Goal: Task Accomplishment & Management: Manage account settings

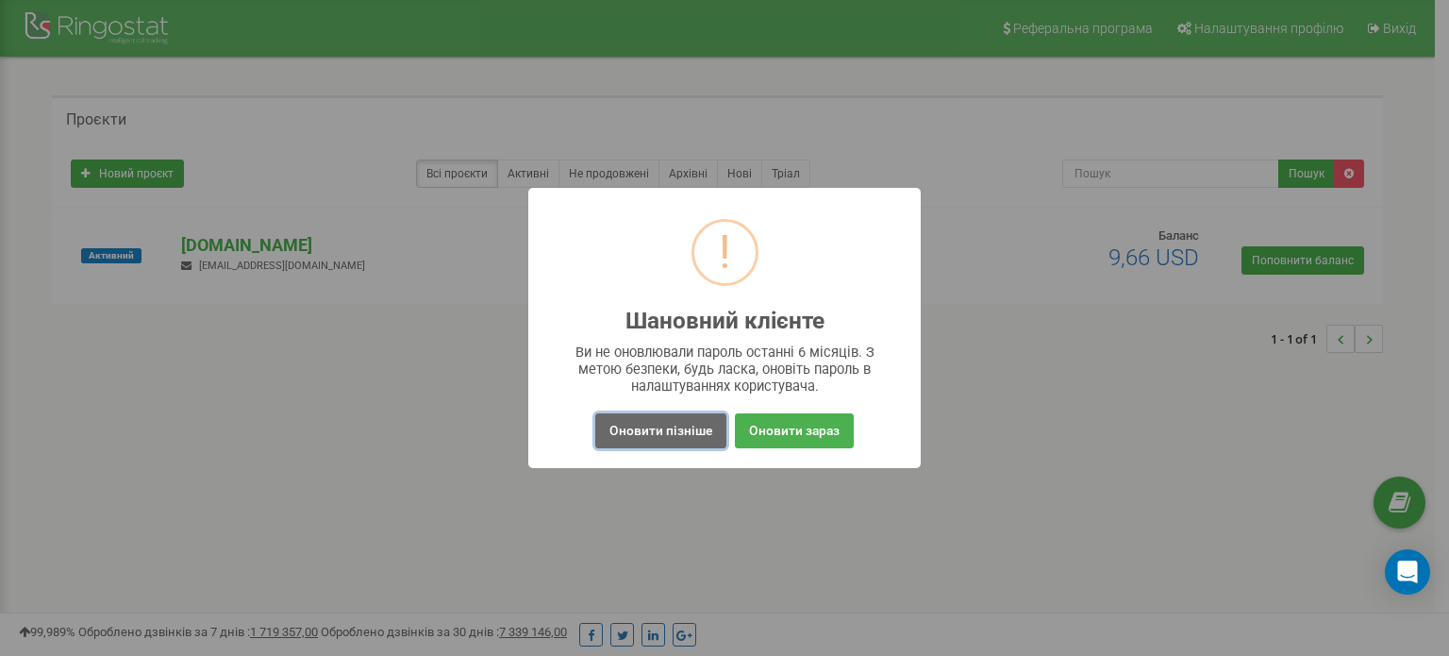
click at [673, 434] on button "Оновити пізніше" at bounding box center [660, 430] width 131 height 35
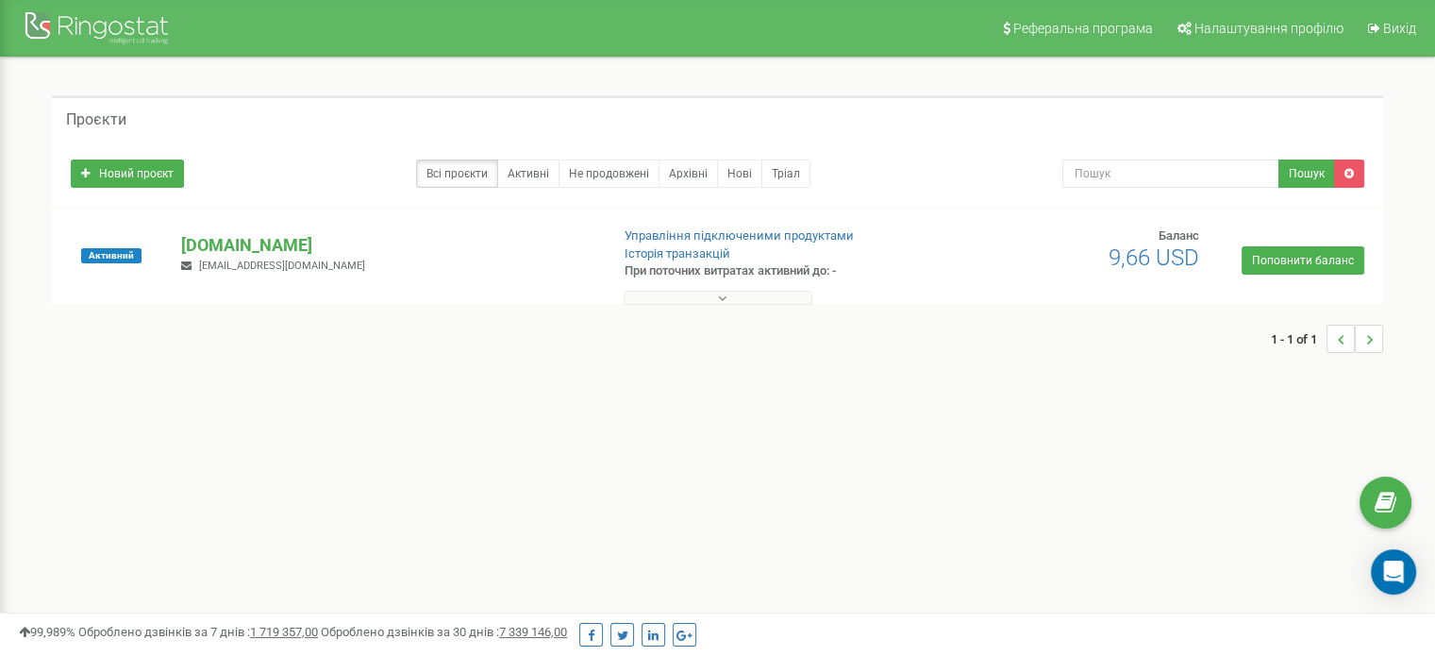
click at [798, 296] on button at bounding box center [718, 298] width 189 height 14
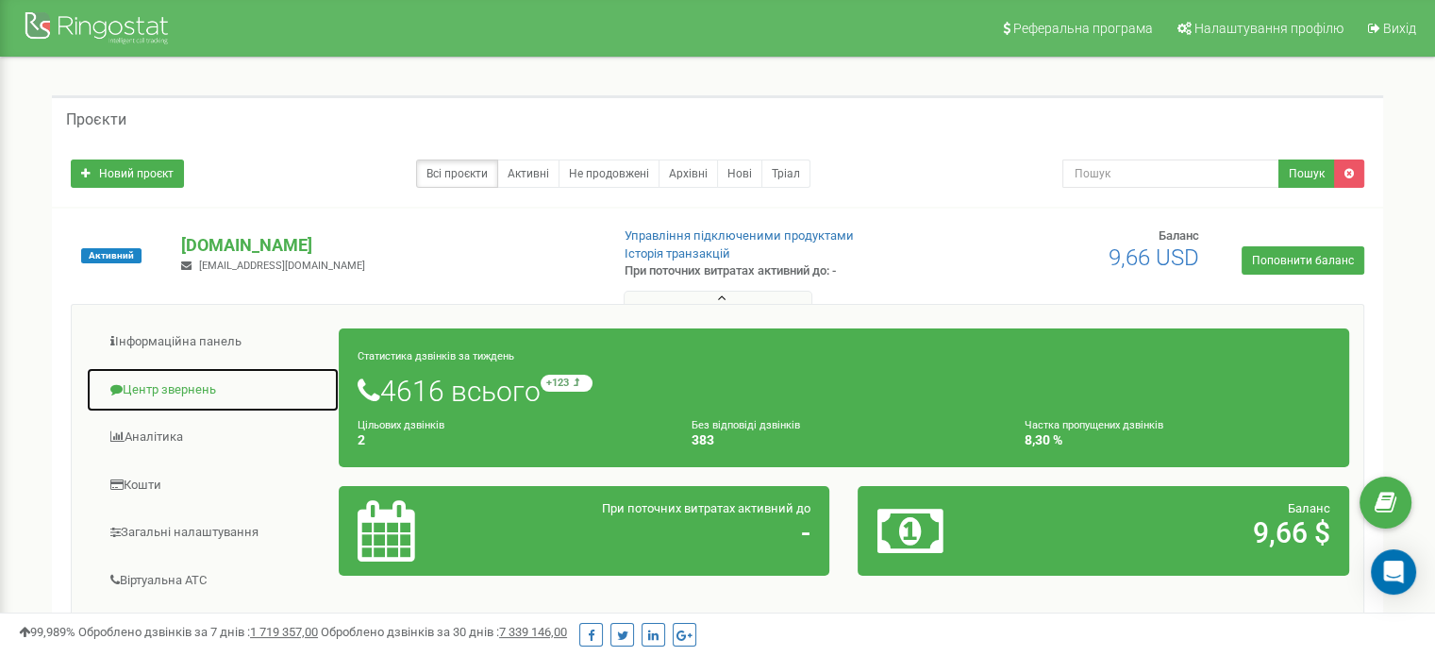
click at [219, 391] on link "Центр звернень" at bounding box center [213, 390] width 254 height 46
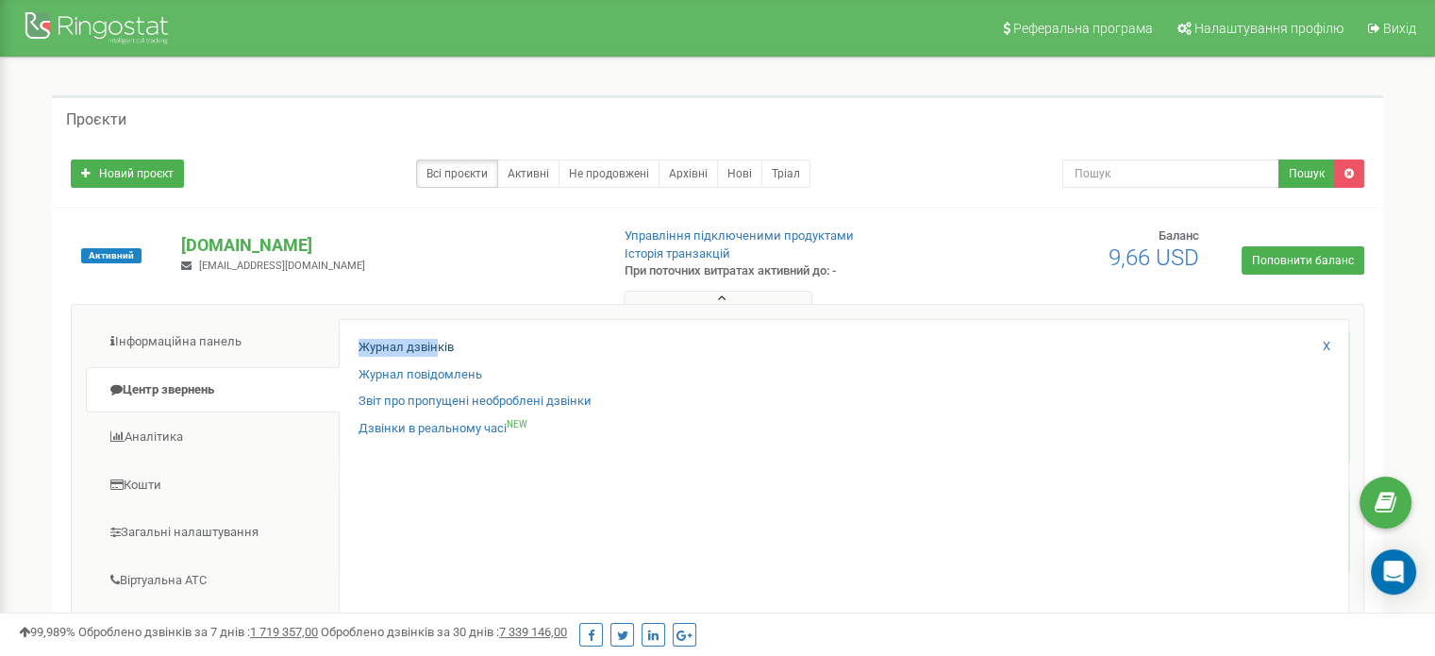
drag, startPoint x: 426, startPoint y: 332, endPoint x: 436, endPoint y: 346, distance: 17.6
click at [436, 346] on div "Журнал дзвінків Журнал повідомлень Звіт про пропущені необроблені дзвінки Дзвін…" at bounding box center [844, 624] width 1011 height 610
click at [436, 346] on link "Журнал дзвінків" at bounding box center [406, 348] width 95 height 18
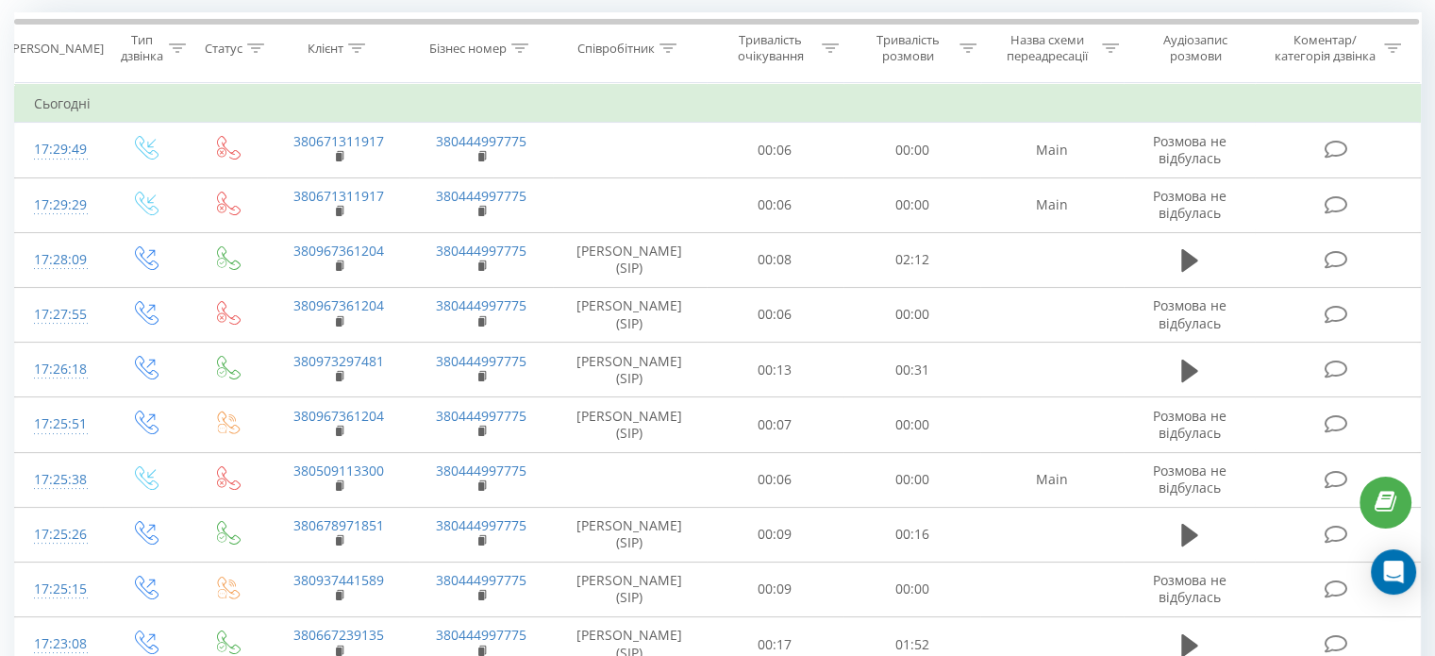
scroll to position [95, 0]
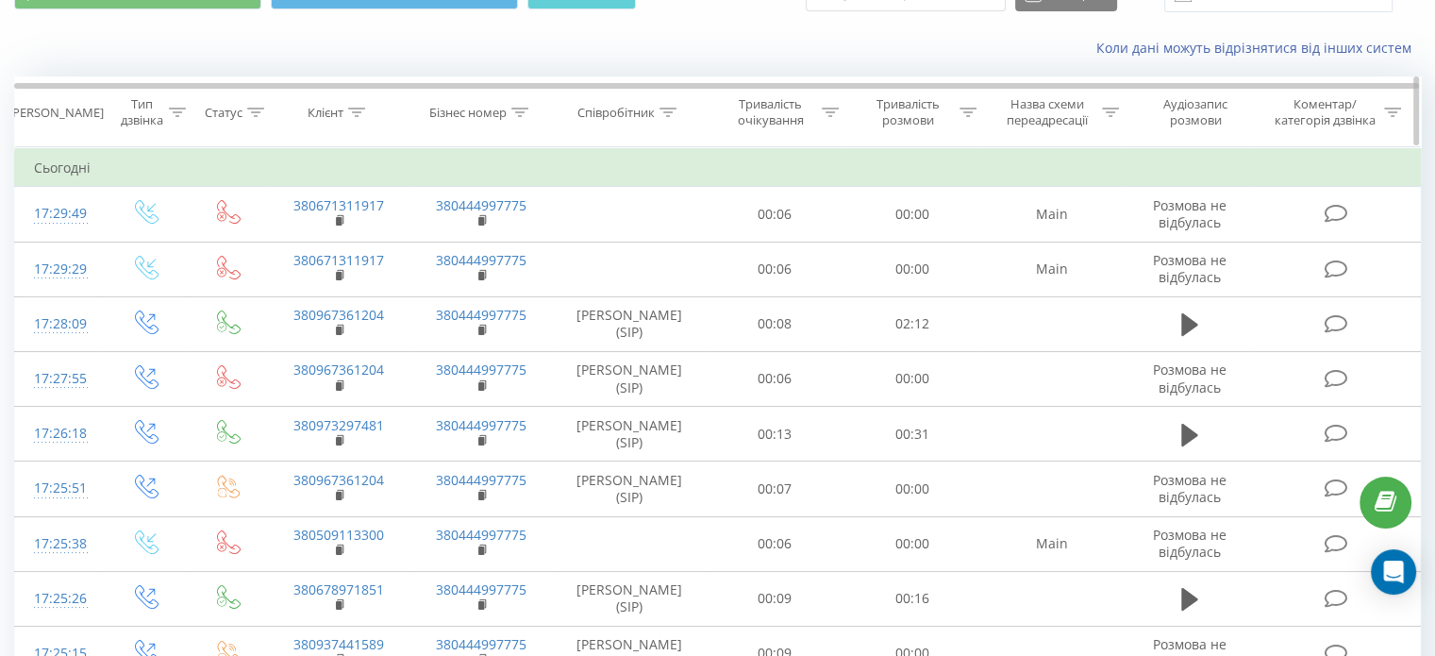
click at [660, 114] on icon at bounding box center [668, 112] width 17 height 9
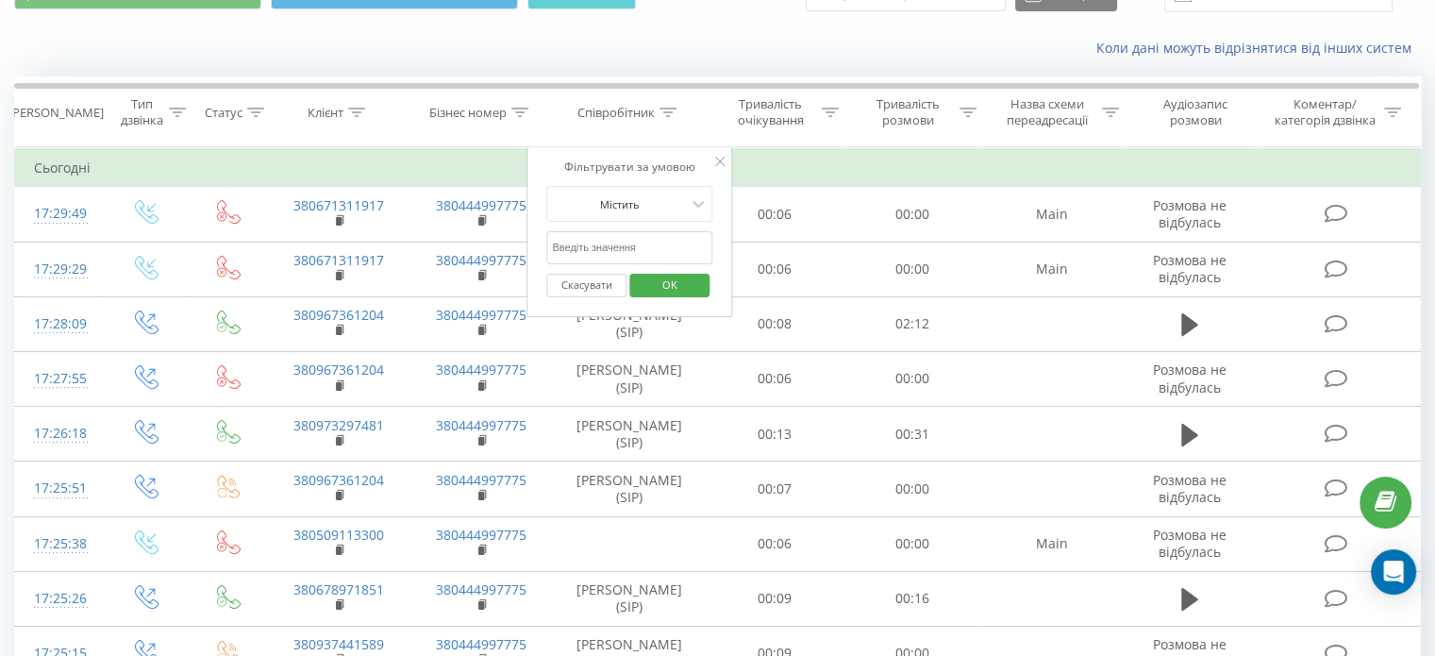
click at [660, 251] on input "text" at bounding box center [629, 247] width 166 height 33
type input "Родіна"
click button "OK" at bounding box center [669, 286] width 80 height 24
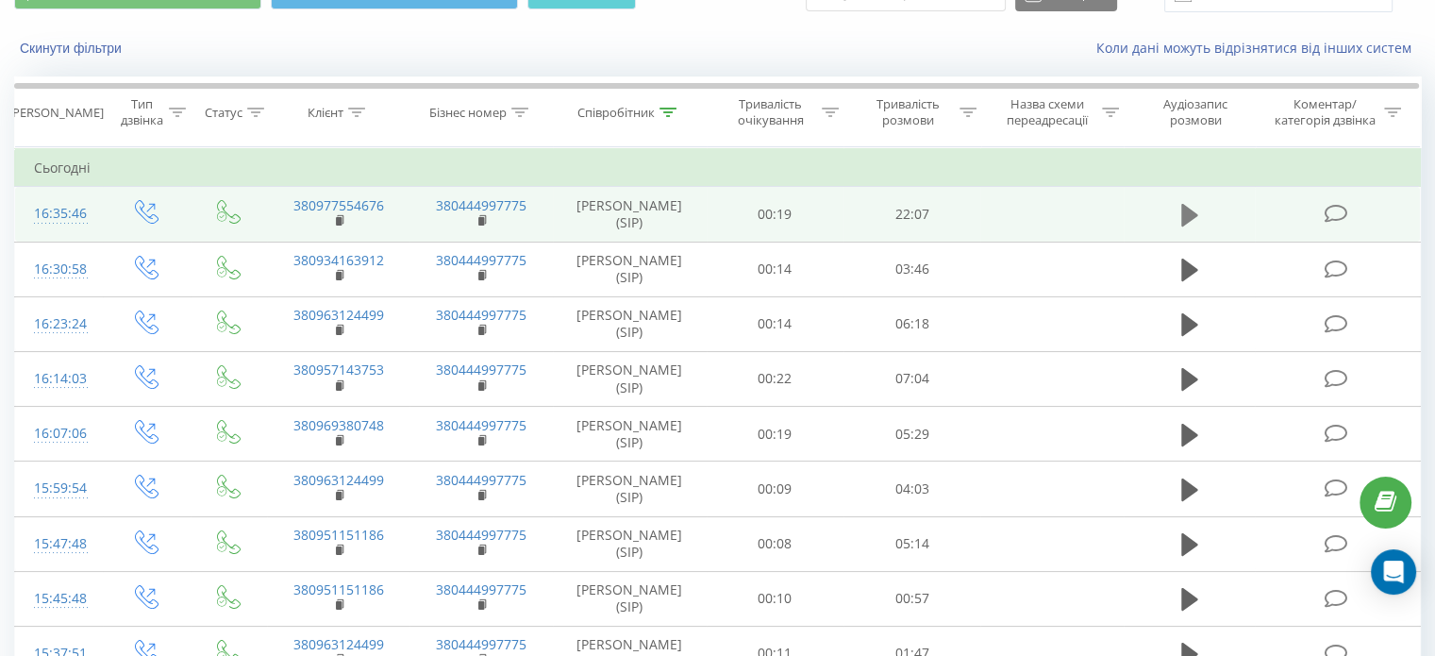
click at [1189, 211] on icon at bounding box center [1189, 215] width 17 height 23
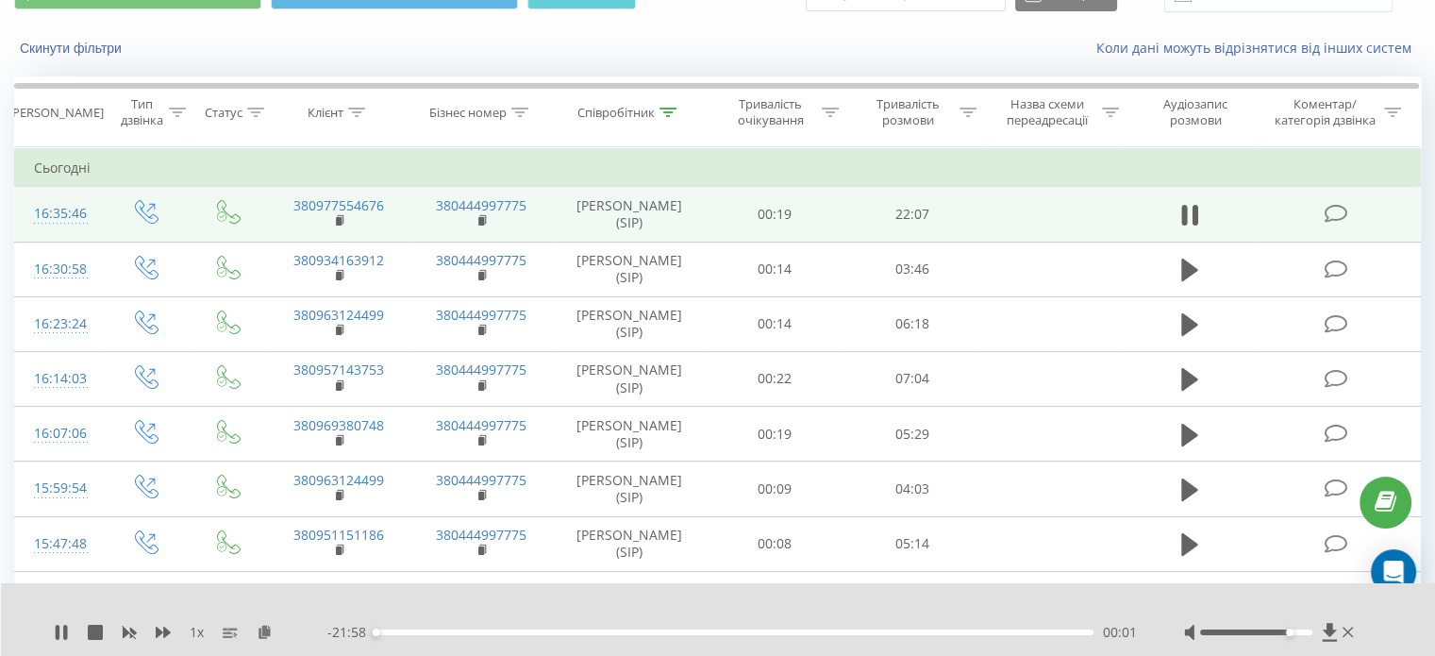
click at [1287, 633] on div at bounding box center [1256, 632] width 112 height 6
click at [1309, 630] on div at bounding box center [1256, 632] width 112 height 6
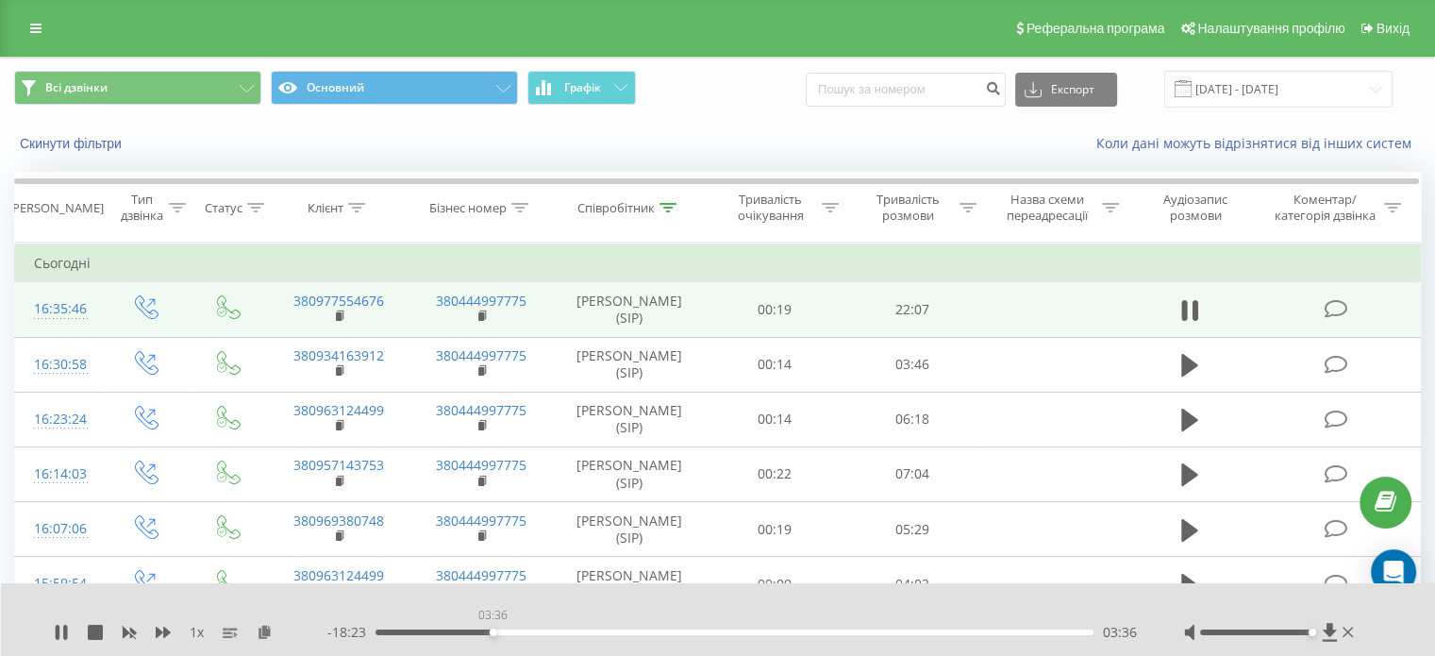
click at [493, 632] on div "03:36" at bounding box center [735, 632] width 718 height 6
click at [195, 636] on span "1 x" at bounding box center [197, 632] width 14 height 19
click at [37, 30] on icon at bounding box center [35, 28] width 11 height 13
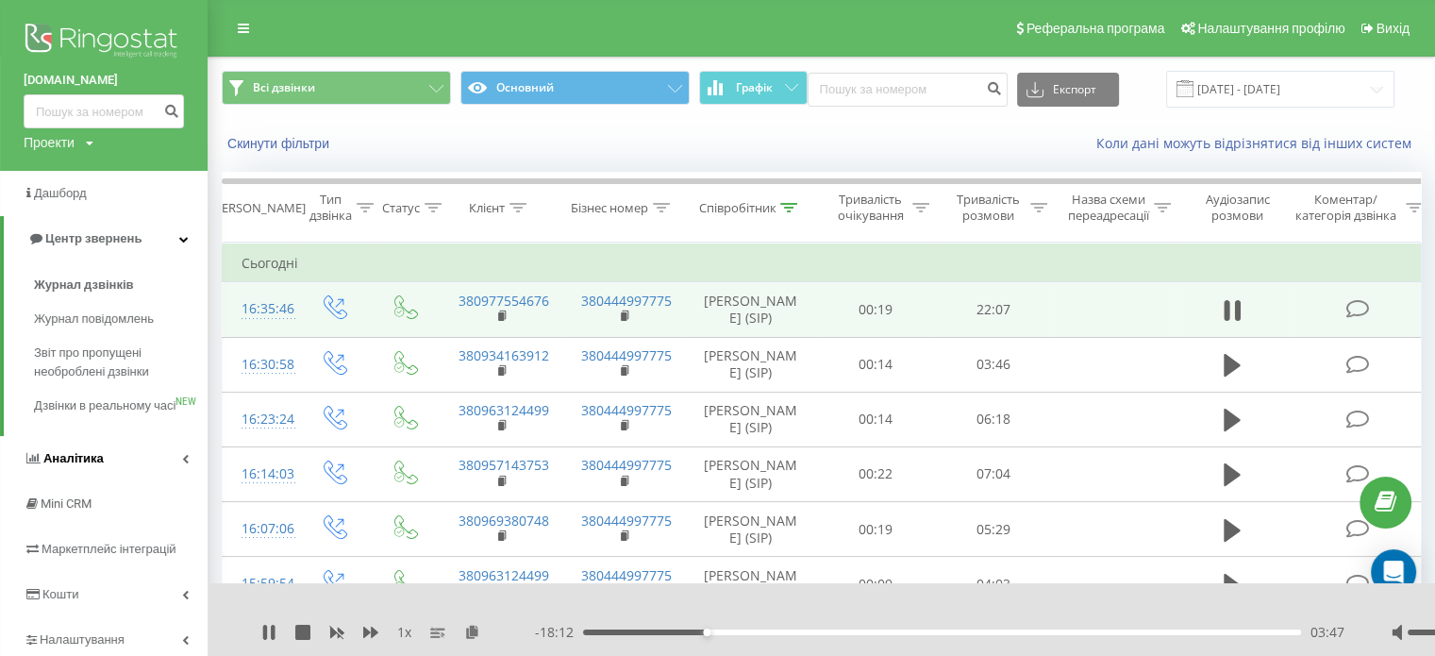
click at [119, 475] on link "Аналiтика" at bounding box center [104, 458] width 208 height 45
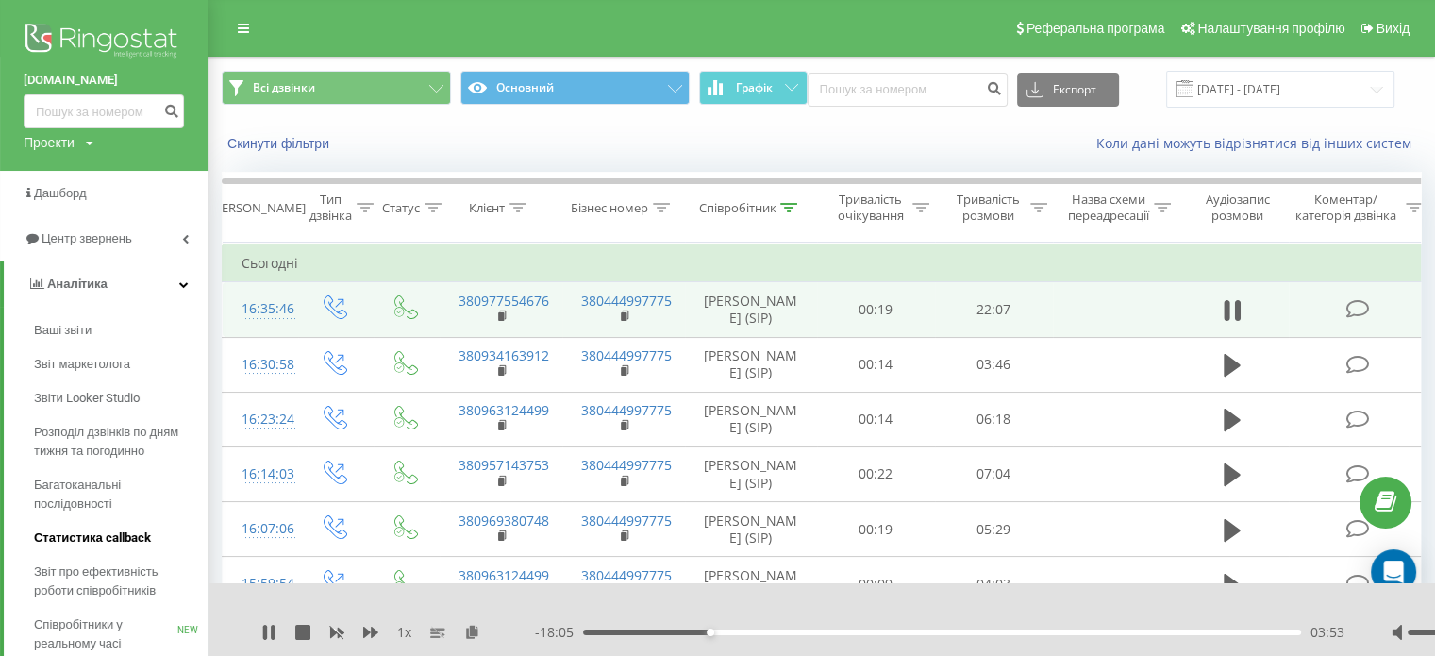
click at [175, 530] on link "Статистика callback" at bounding box center [121, 538] width 174 height 34
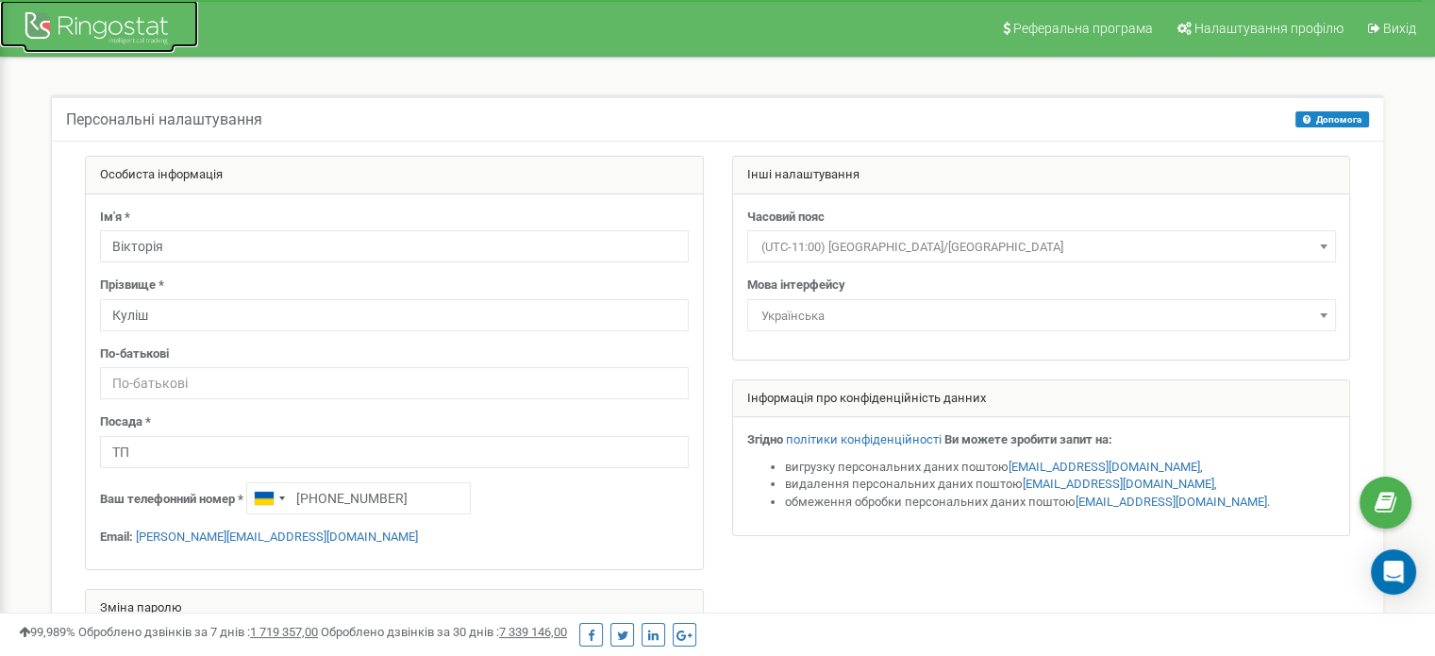
click at [126, 42] on div at bounding box center [99, 30] width 151 height 45
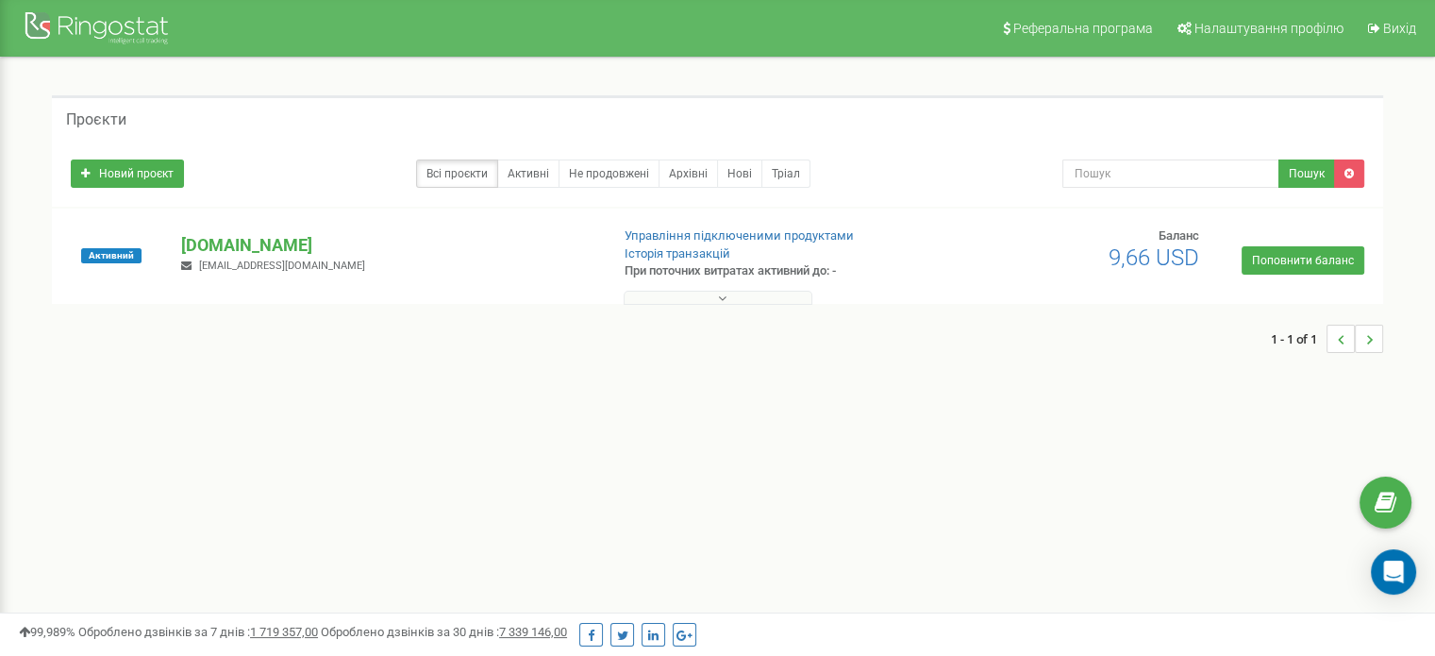
click at [745, 291] on button at bounding box center [718, 298] width 189 height 14
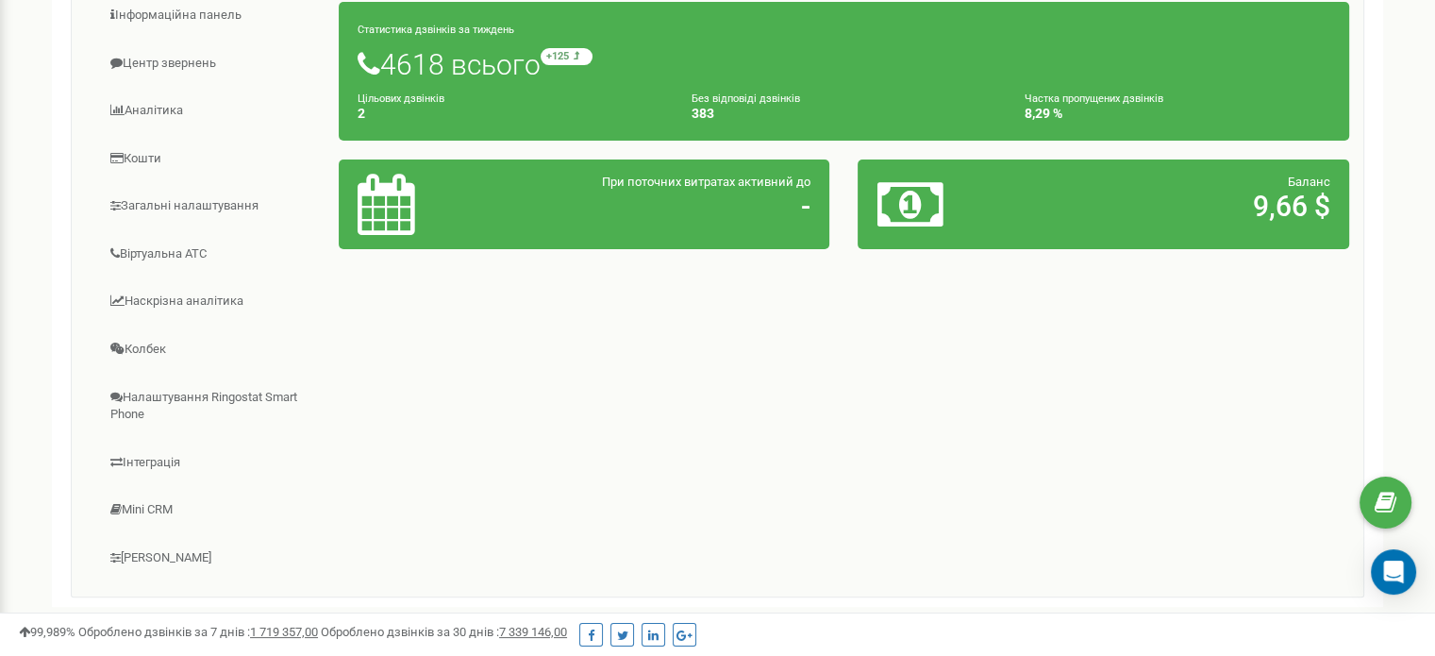
scroll to position [327, 0]
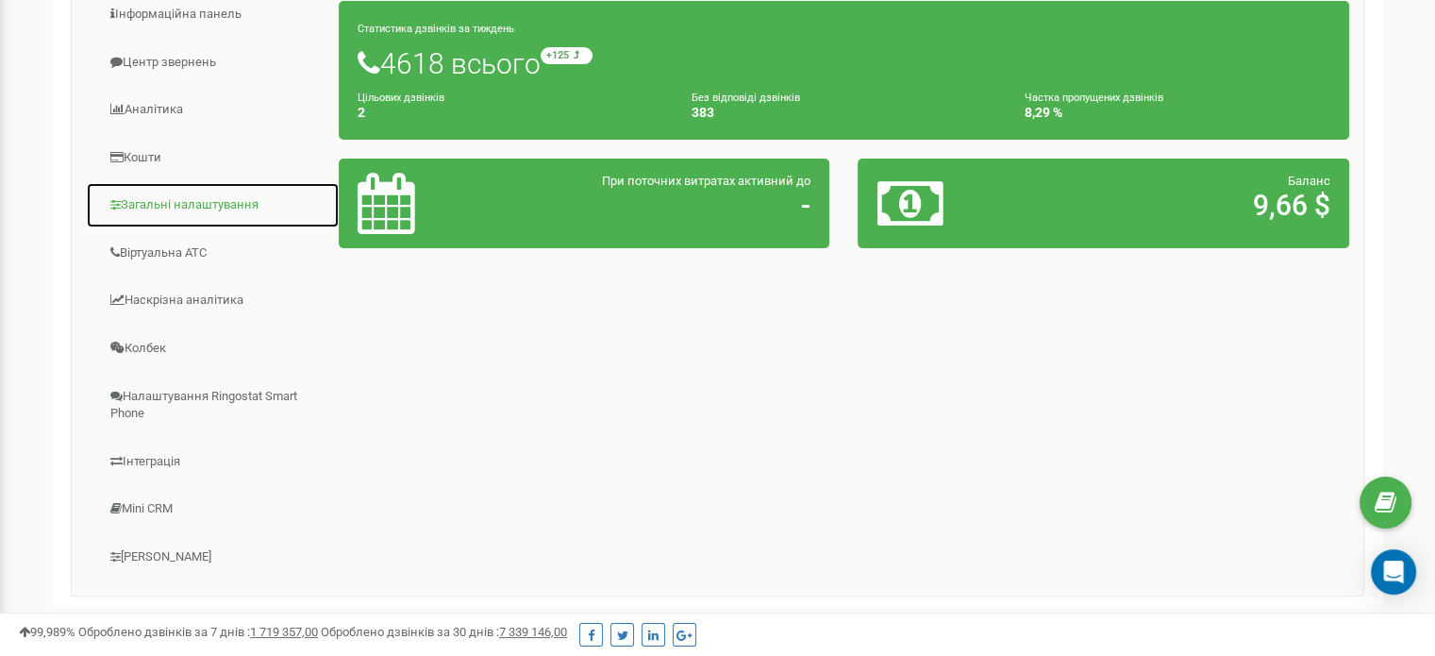
click at [226, 200] on link "Загальні налаштування" at bounding box center [213, 205] width 254 height 46
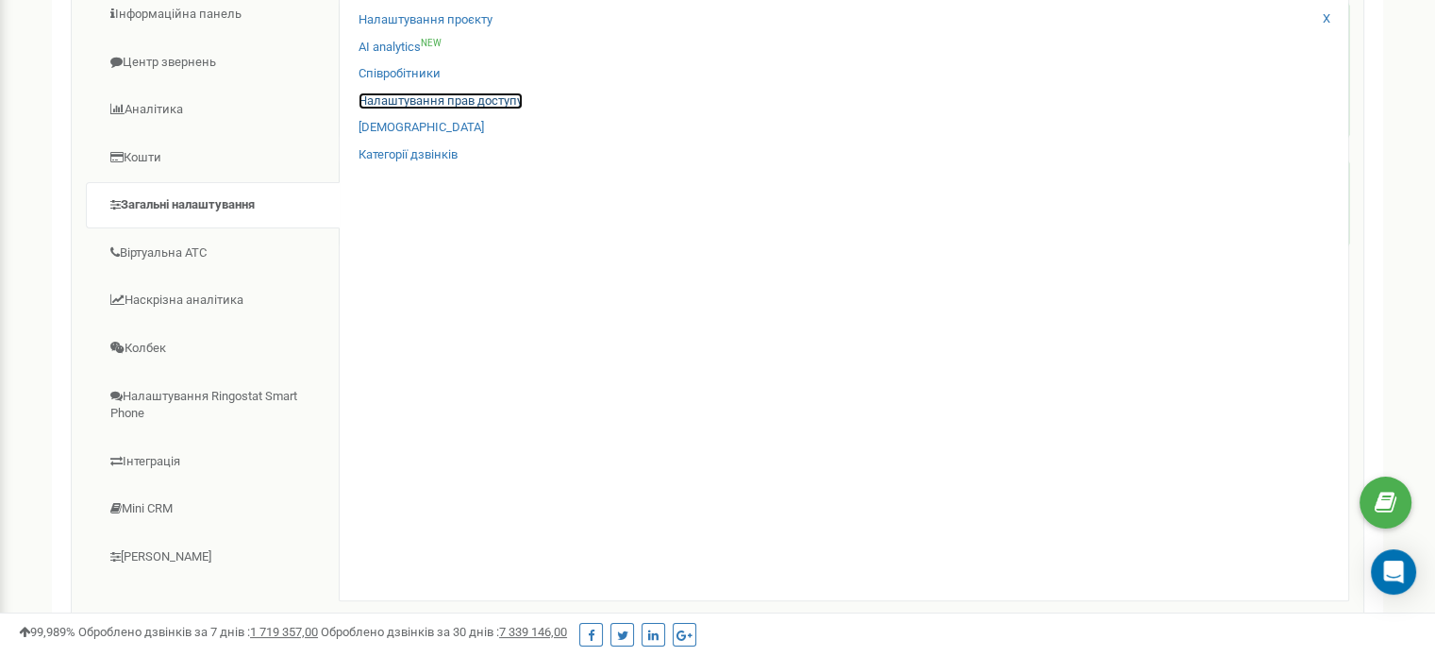
click at [440, 100] on link "Налаштування прав доступу" at bounding box center [441, 101] width 164 height 18
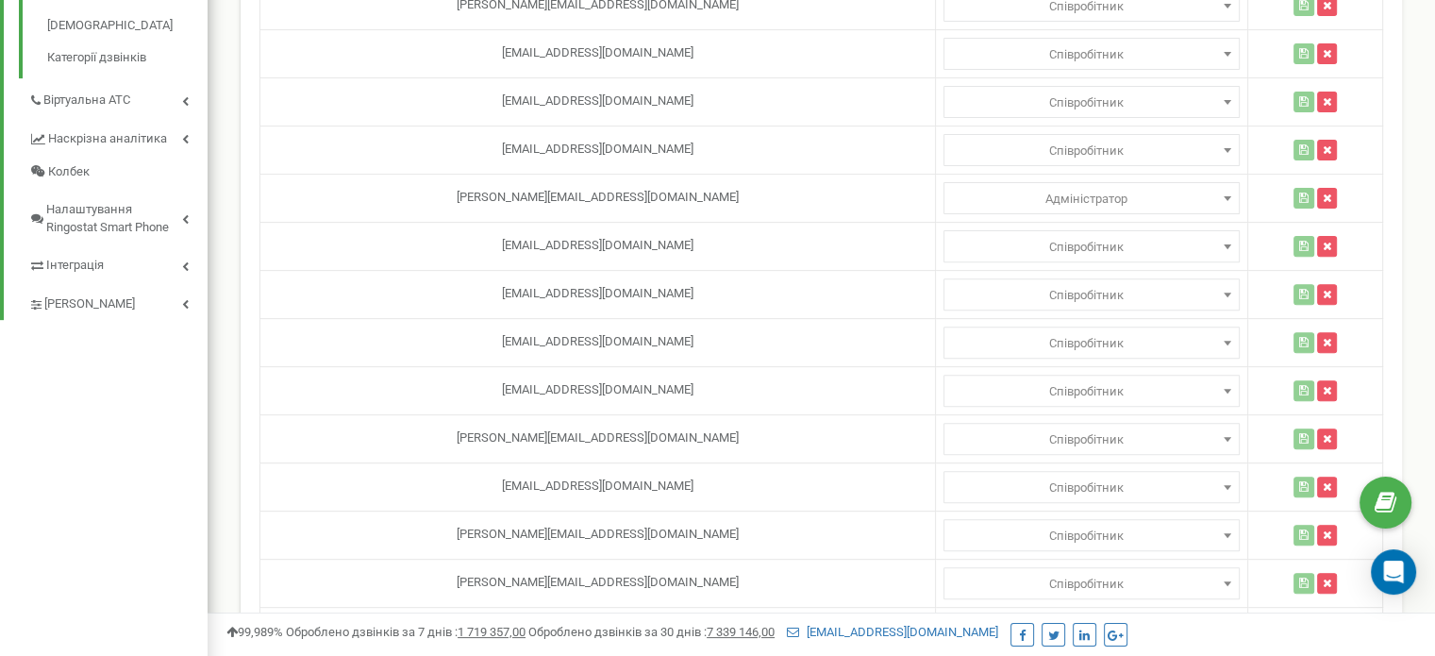
scroll to position [780, 0]
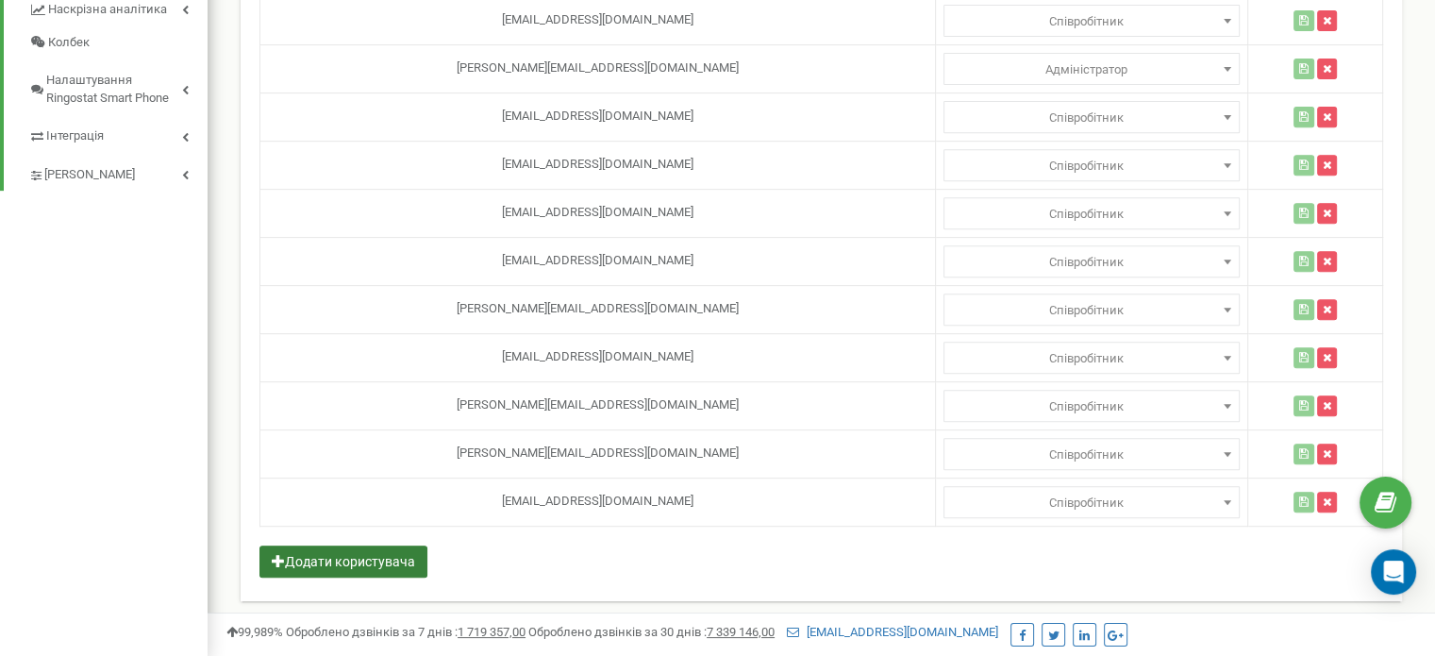
click at [397, 554] on button "Додати користувача" at bounding box center [343, 561] width 168 height 32
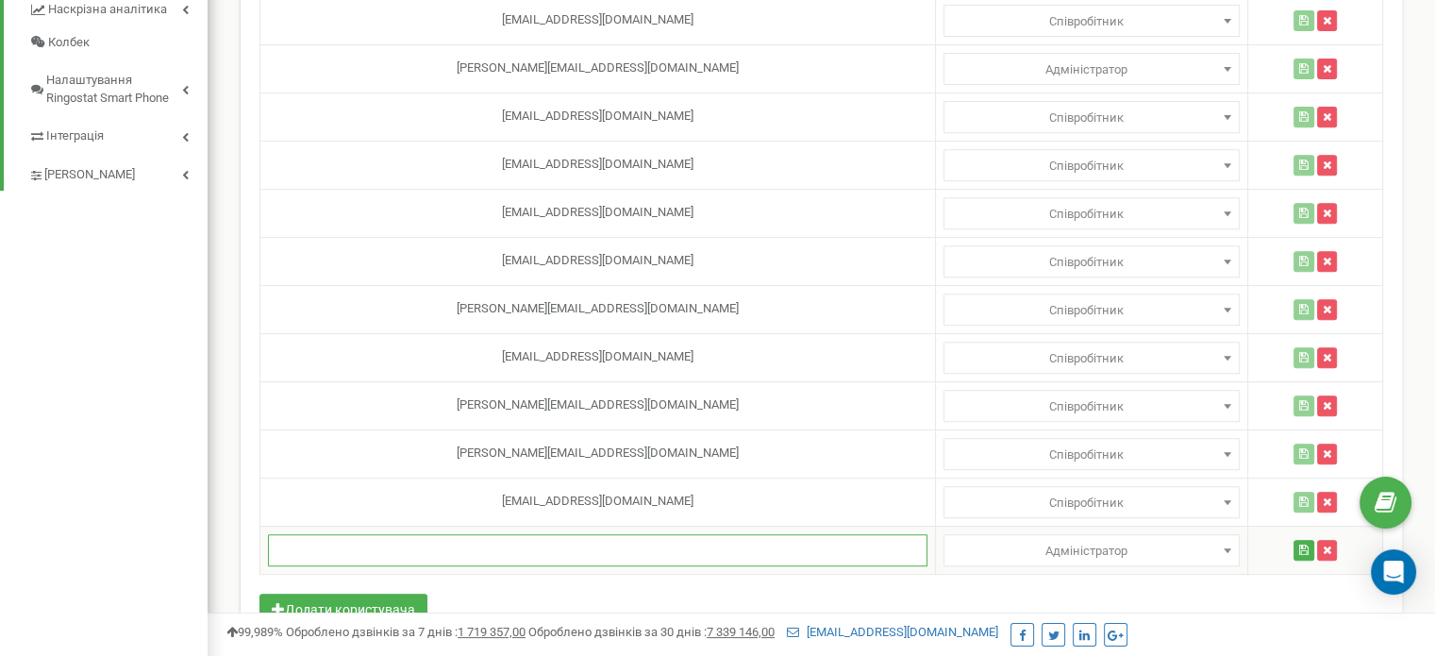
click at [451, 546] on input "text" at bounding box center [598, 550] width 660 height 32
type input "v.rodina.journey@gmail.com"
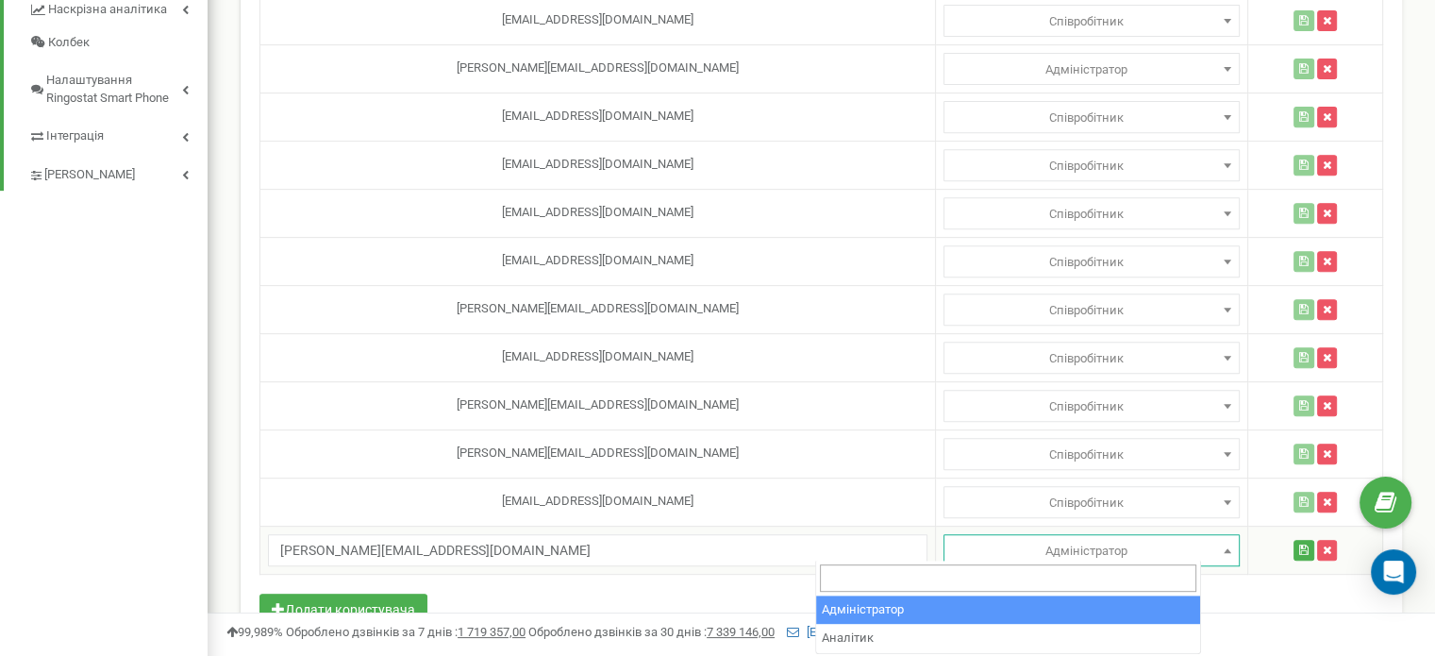
click at [987, 556] on span "Адміністратор" at bounding box center [1091, 551] width 283 height 26
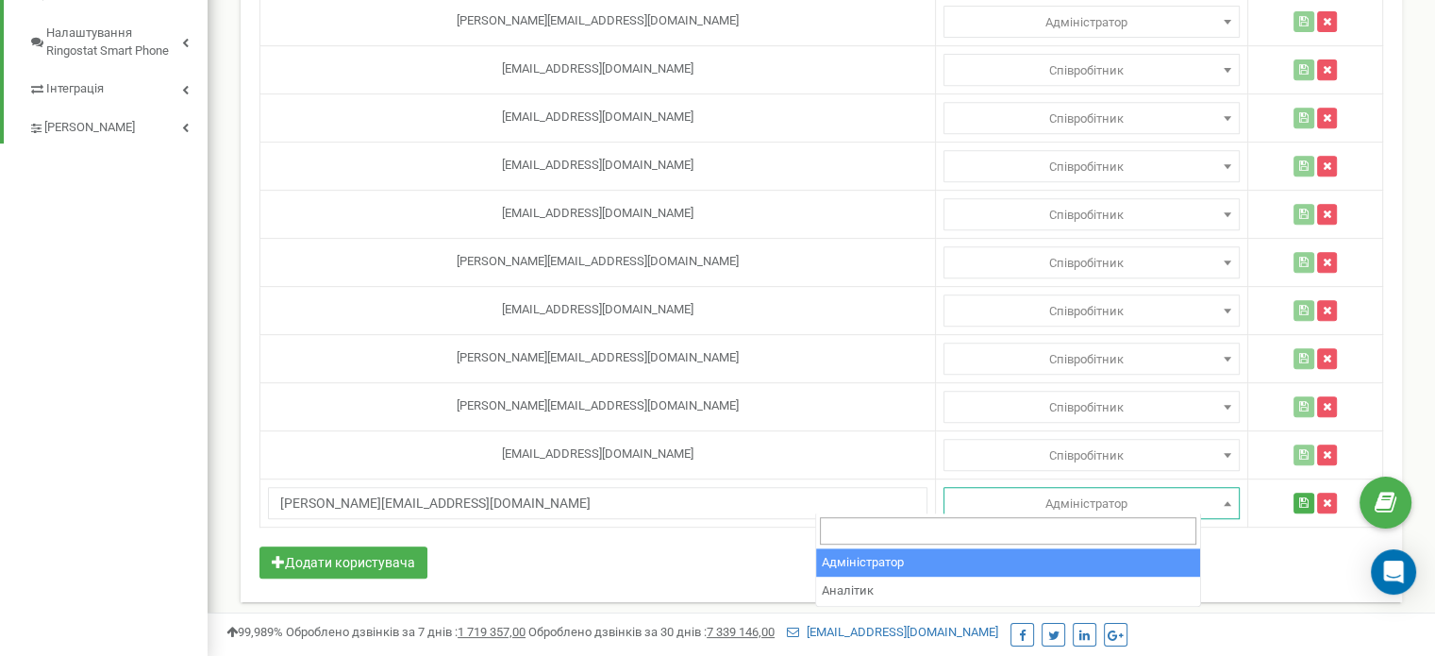
scroll to position [829, 0]
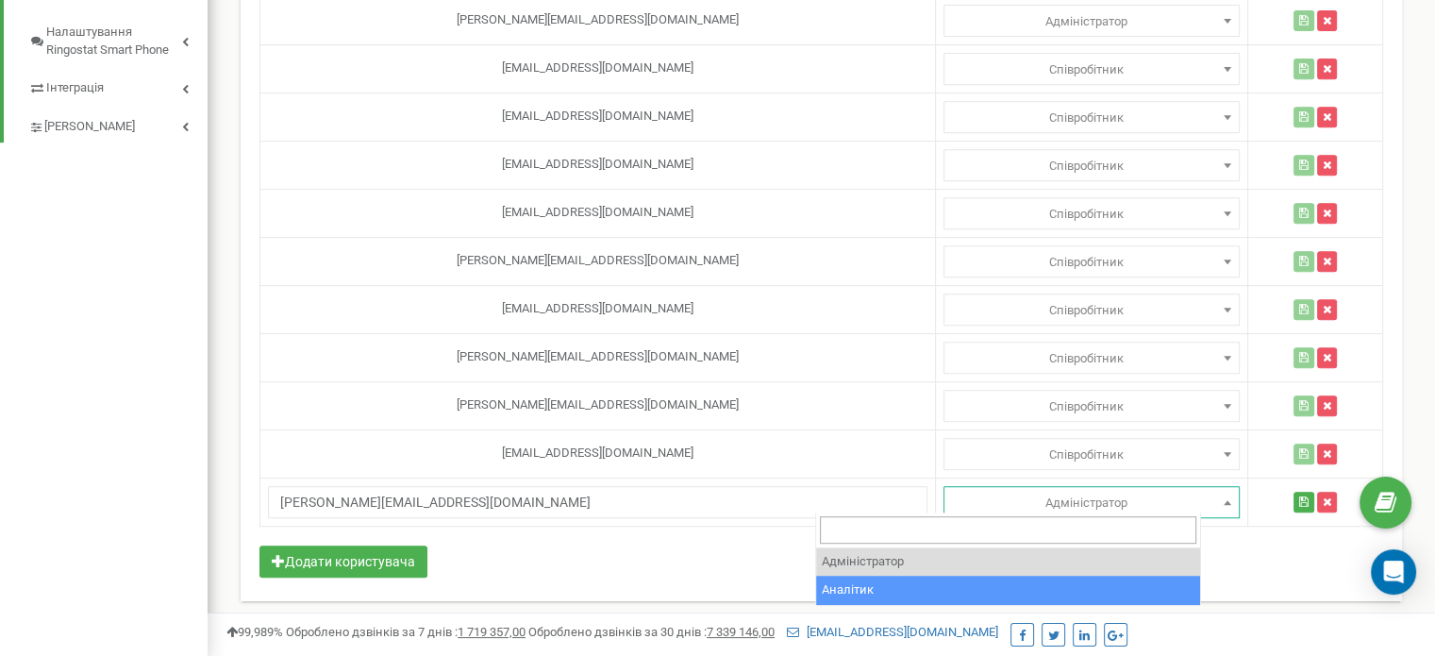
select select "2"
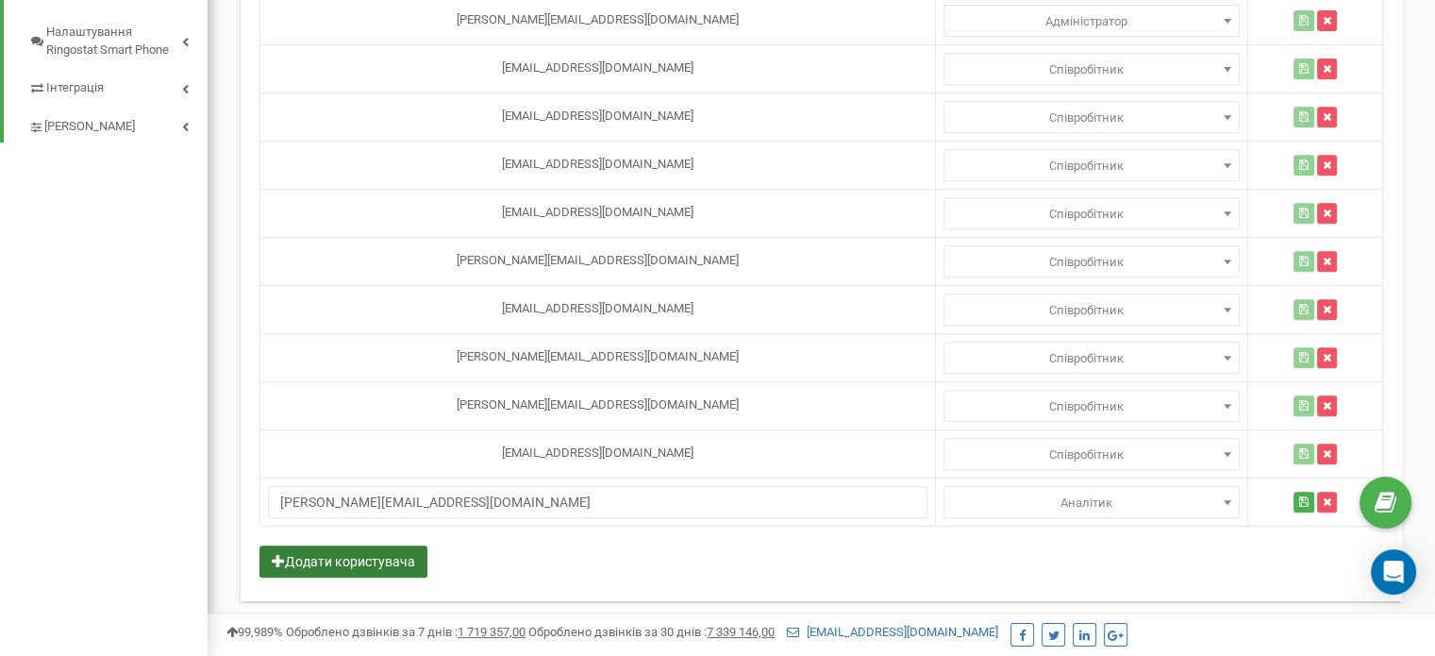
click at [343, 554] on button "Додати користувача" at bounding box center [343, 561] width 168 height 32
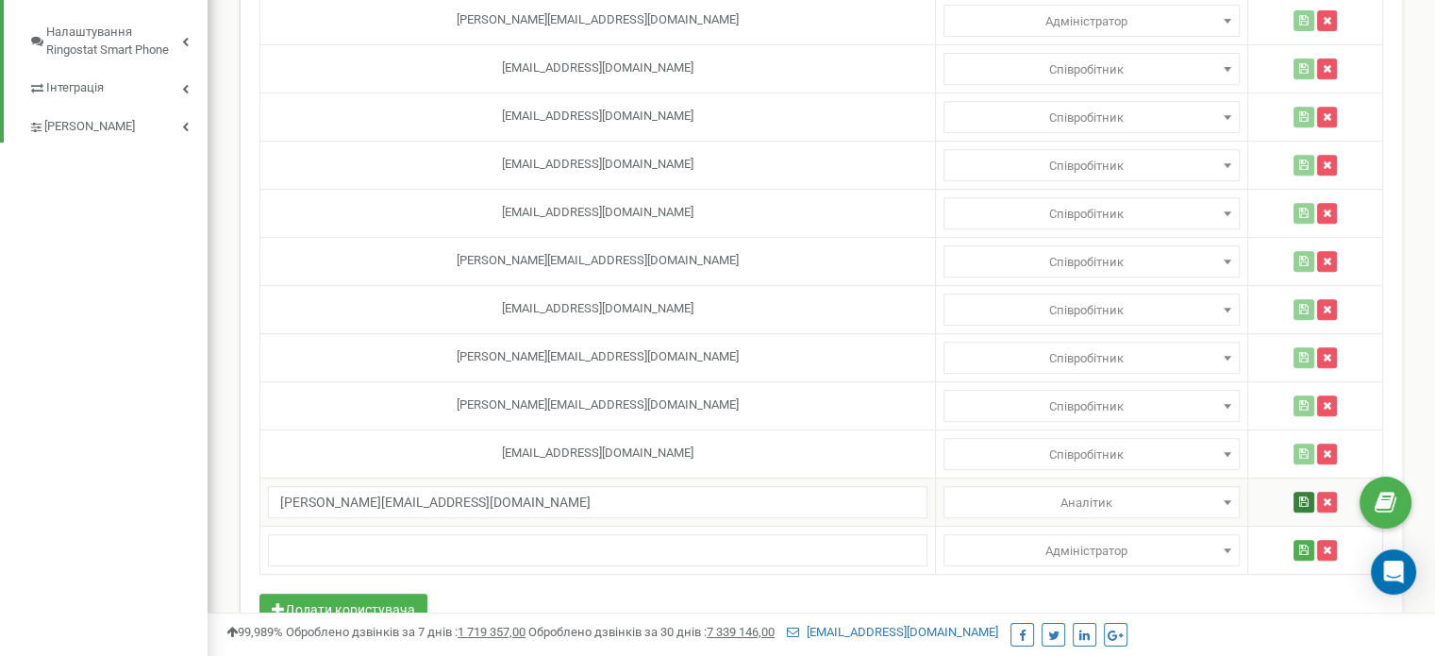
click at [1299, 496] on icon "button" at bounding box center [1303, 501] width 9 height 11
